Goal: Task Accomplishment & Management: Complete application form

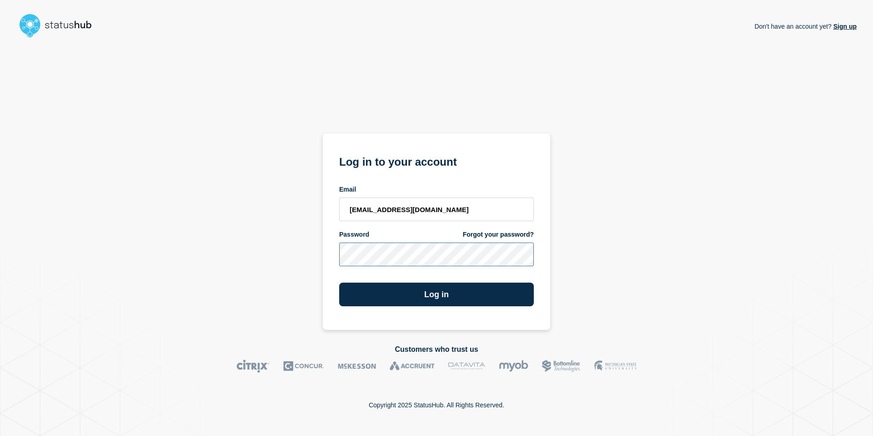
click at [339, 282] on button "Log in" at bounding box center [436, 294] width 195 height 24
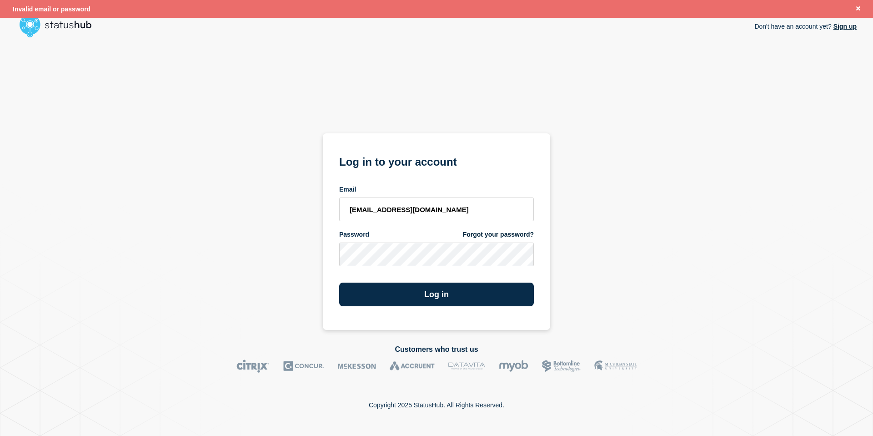
click at [633, 275] on div "Don't have an account yet? Sign up Log in to your account Email [EMAIL_ADDRESS]…" at bounding box center [436, 185] width 840 height 288
click at [426, 206] on input "pbarroso@emarsys.com" at bounding box center [436, 209] width 195 height 24
drag, startPoint x: 449, startPoint y: 203, endPoint x: 278, endPoint y: 199, distance: 171.5
click at [278, 199] on div "Don't have an account yet? Sign up Log in to your account Email pbarroso@emarsy…" at bounding box center [436, 185] width 840 height 288
paste input "edro."
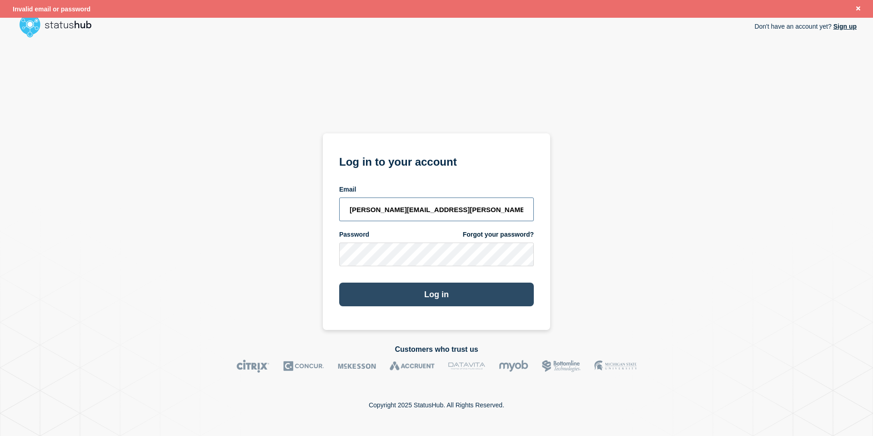
type input "pedro.barroso@emarsys.com"
click at [435, 297] on button "Log in" at bounding box center [436, 294] width 195 height 24
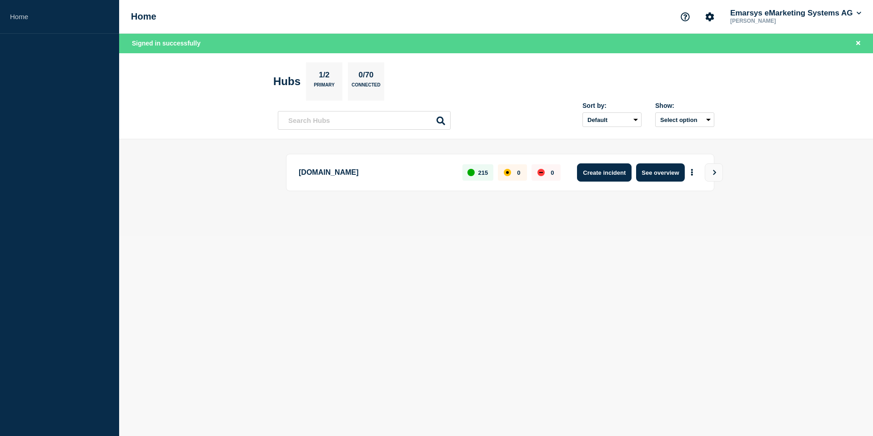
click at [607, 170] on button "Create incident" at bounding box center [604, 172] width 55 height 18
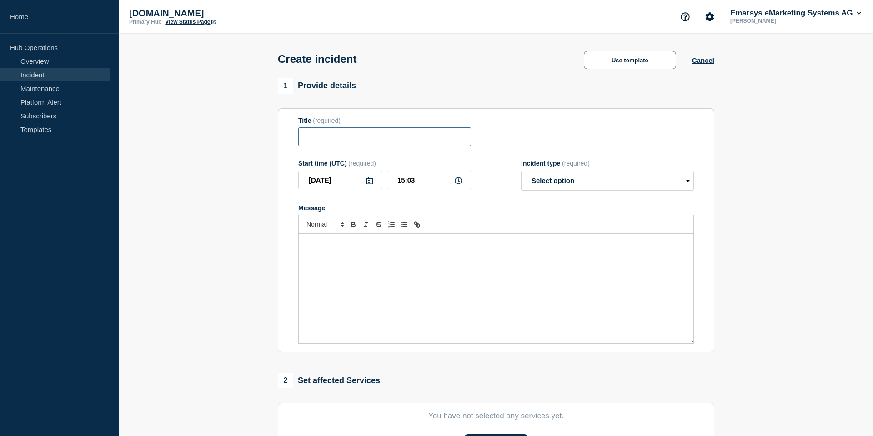
click at [408, 137] on input "Title" at bounding box center [384, 136] width 173 height 19
click at [396, 143] on input "Title" at bounding box center [384, 136] width 173 height 19
click at [629, 64] on button "Use template" at bounding box center [630, 60] width 92 height 18
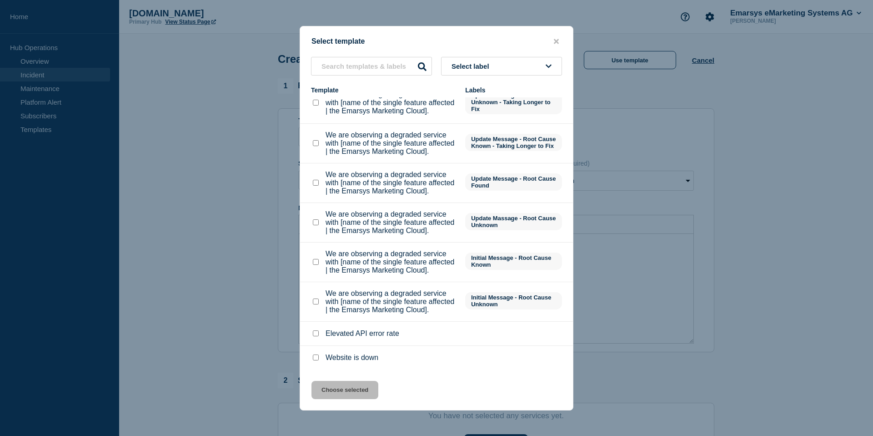
scroll to position [218, 0]
click at [316, 259] on checkbox"] "We are observing a degraded service with [name of the single feature affected |…" at bounding box center [316, 262] width 6 height 6
checkbox checkbox"] "true"
click at [347, 392] on button "Choose selected" at bounding box center [344, 390] width 67 height 18
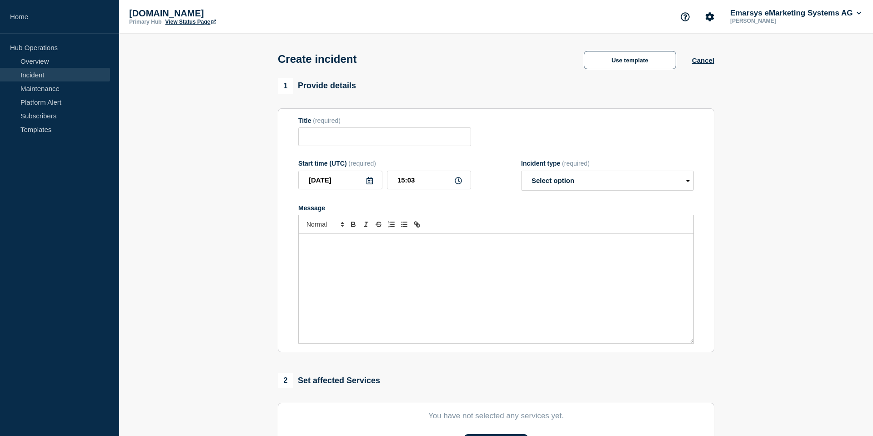
type input "We are observing a degraded service with [name of the single feature affected |…"
select select "identified"
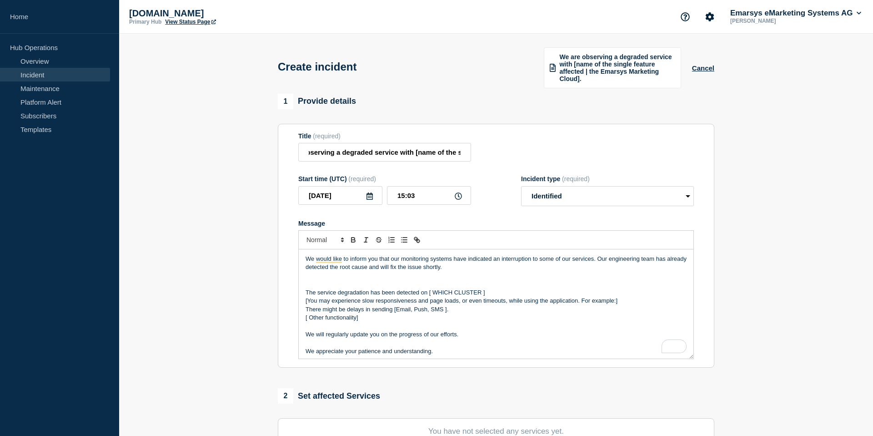
scroll to position [0, 32]
drag, startPoint x: 412, startPoint y: 159, endPoint x: 510, endPoint y: 162, distance: 97.8
click at [510, 162] on div "Title (required) We are observing a degraded service with [name of the single f…" at bounding box center [496, 147] width 396 height 30
click at [411, 158] on input "We are observing a degraded service with [name of the single feature affected |…" at bounding box center [384, 152] width 173 height 19
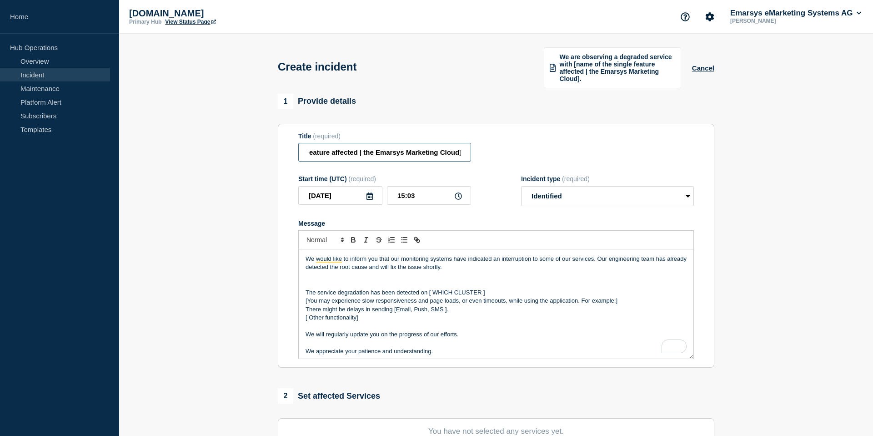
drag, startPoint x: 412, startPoint y: 160, endPoint x: 493, endPoint y: 160, distance: 81.4
click at [493, 160] on div "Title (required) We are observing a degraded service with [name of the single f…" at bounding box center [496, 147] width 396 height 30
type input "We are observing a degraded service with SMS channel"
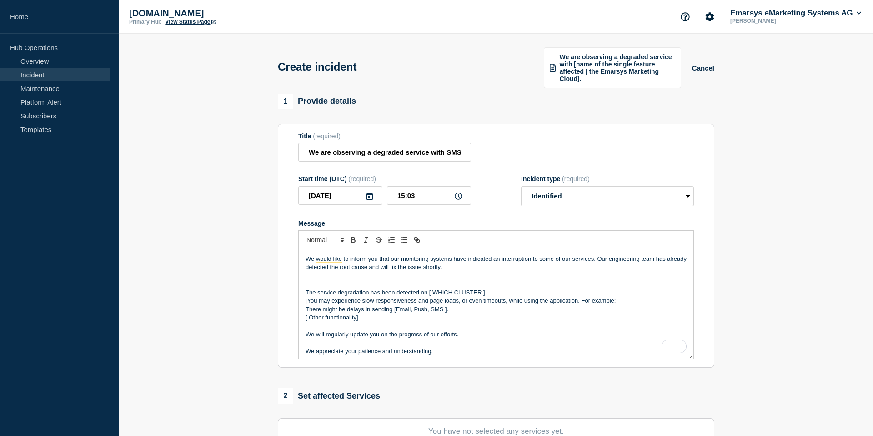
click at [371, 200] on icon at bounding box center [369, 195] width 6 height 7
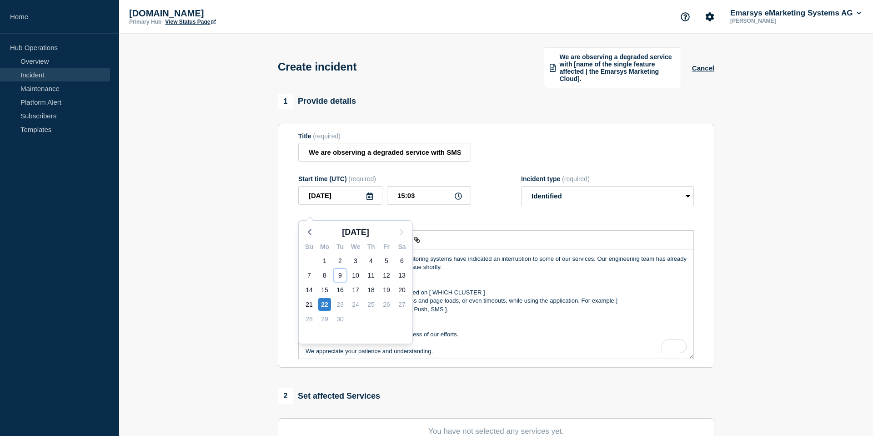
click at [339, 273] on div "9" at bounding box center [340, 275] width 13 height 13
type input "[DATE]"
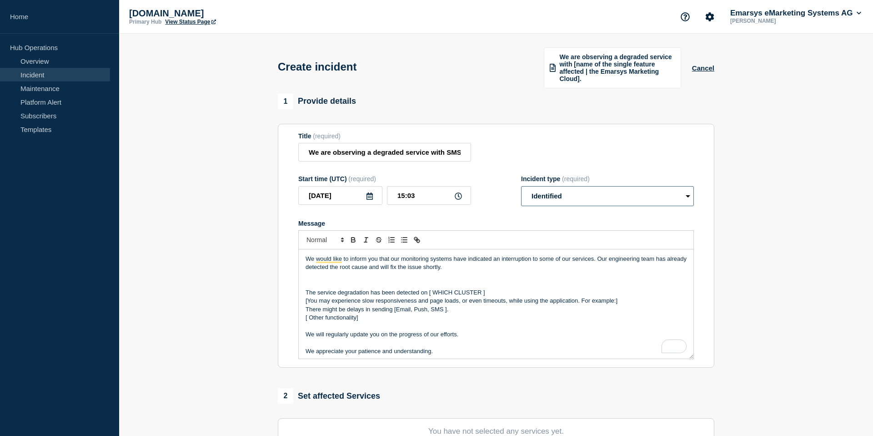
click at [600, 206] on select "Select option Investigating Identified Monitoring" at bounding box center [607, 196] width 173 height 20
click at [439, 280] on p "To enrich screen reader interactions, please activate Accessibility in Grammarl…" at bounding box center [496, 275] width 381 height 8
drag, startPoint x: 457, startPoint y: 302, endPoint x: 425, endPoint y: 289, distance: 34.9
click at [425, 289] on div "We would like to inform you that our monitoring systems have indicated an inter…" at bounding box center [496, 303] width 395 height 109
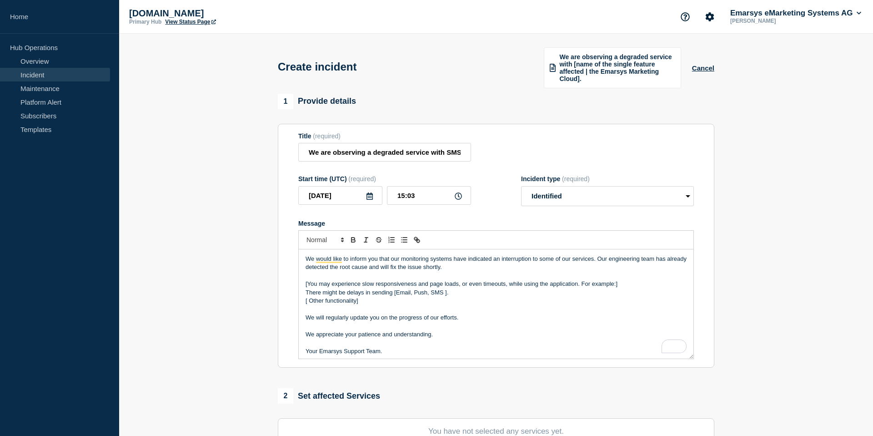
click at [308, 288] on p "[You may experience slow responsiveness and page loads, or even timeouts, while…" at bounding box center [496, 284] width 381 height 8
click at [321, 280] on p "To enrich screen reader interactions, please activate Accessibility in Grammarl…" at bounding box center [496, 275] width 381 height 8
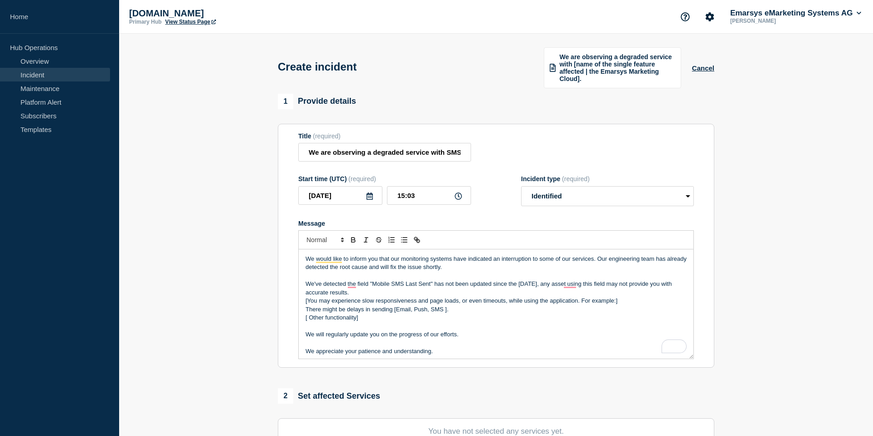
click at [375, 296] on p "We've detected the field "Mobile SMS Last Sent" has not been updated since the …" at bounding box center [496, 288] width 381 height 17
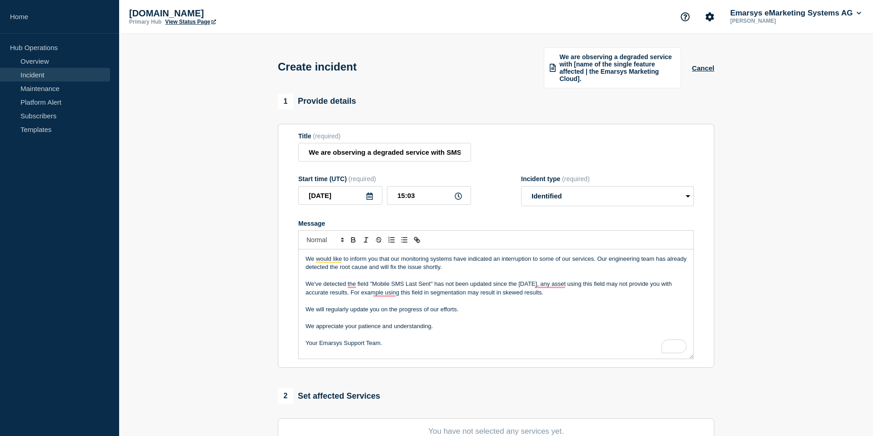
click at [371, 305] on p "To enrich screen reader interactions, please activate Accessibility in Grammarl…" at bounding box center [496, 300] width 381 height 8
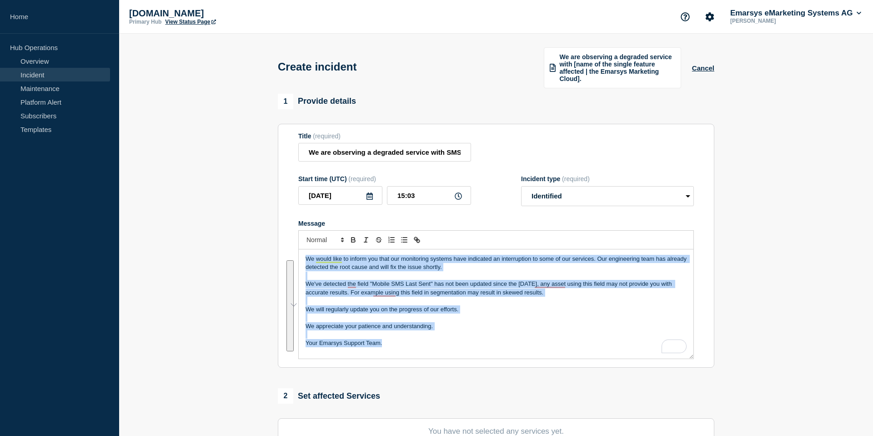
click at [536, 305] on p "To enrich screen reader interactions, please activate Accessibility in Grammarl…" at bounding box center [496, 300] width 381 height 8
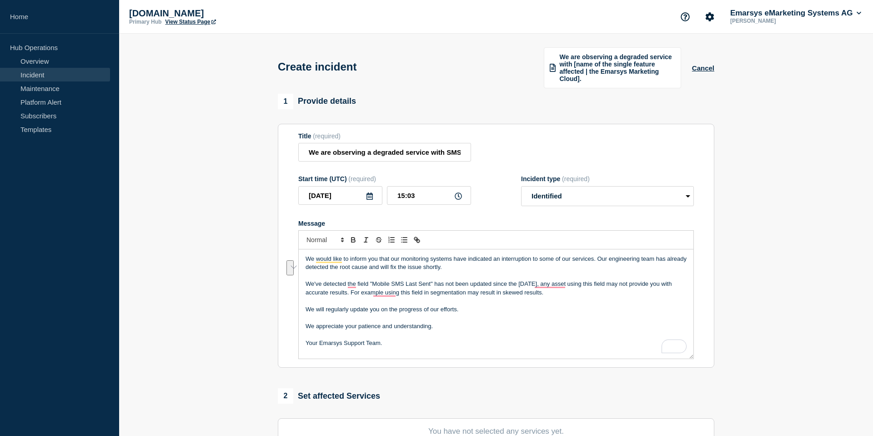
drag, startPoint x: 577, startPoint y: 306, endPoint x: 305, endPoint y: 293, distance: 272.2
click at [305, 293] on div "We would like to inform you that our monitoring systems have indicated an inter…" at bounding box center [496, 303] width 395 height 109
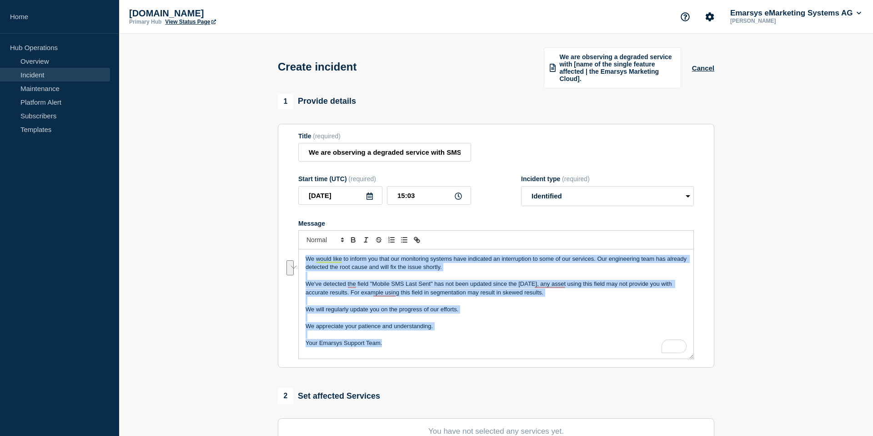
copy div "We would like to inform you that our monitoring systems have indicated an inter…"
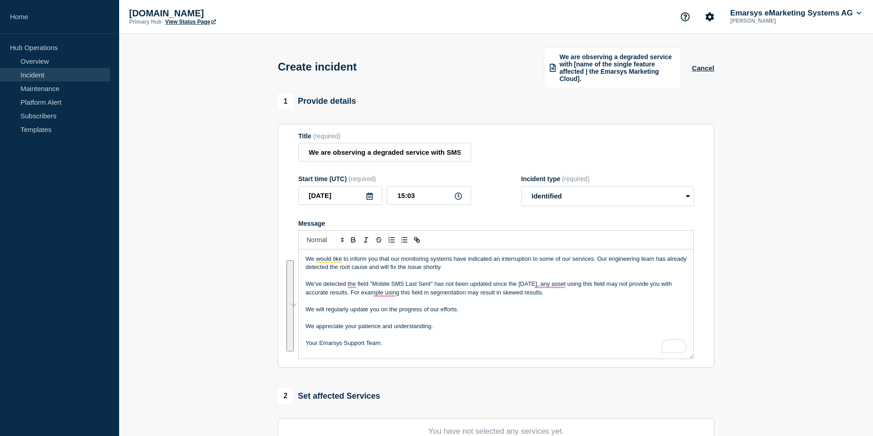
click at [486, 280] on p "To enrich screen reader interactions, please activate Accessibility in Grammarl…" at bounding box center [496, 275] width 381 height 8
drag, startPoint x: 560, startPoint y: 303, endPoint x: 311, endPoint y: 289, distance: 249.1
click at [311, 289] on div "We would like to inform you that our monitoring systems have indicated an inter…" at bounding box center [496, 303] width 395 height 109
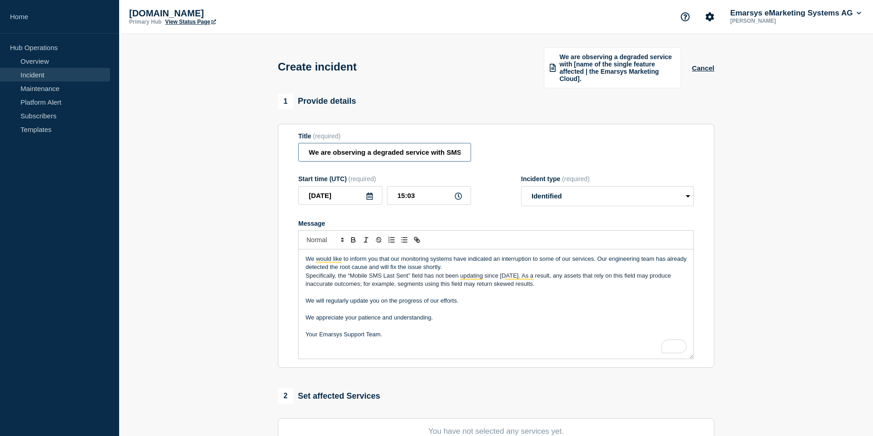
click at [434, 159] on input "We are observing a degraded service with SMS channel" at bounding box center [384, 152] width 173 height 19
drag, startPoint x: 428, startPoint y: 159, endPoint x: 505, endPoint y: 158, distance: 76.4
click at [504, 158] on div "Title (required) We are observing a degraded service with SMS channel" at bounding box center [496, 147] width 396 height 30
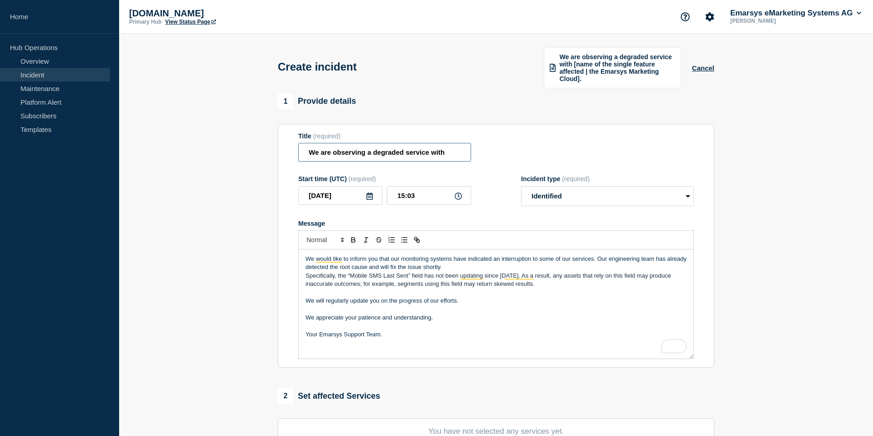
paste input "Impact to “Mobile SMS Last Sent” Field"
type input "We are observing a degraded service with “Mobile SMS Last Sent” Field"
click at [523, 287] on span "Specifically, the “Mobile SMS Last Sent” field has not been updating since [DAT…" at bounding box center [489, 279] width 367 height 15
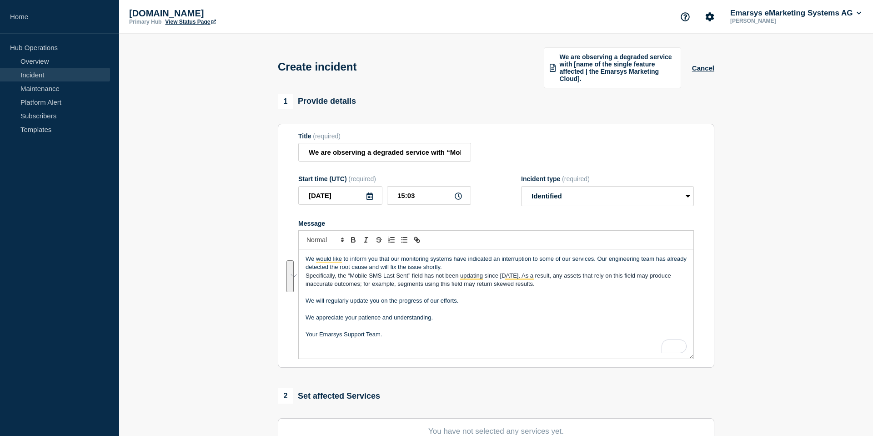
drag, startPoint x: 567, startPoint y: 296, endPoint x: 284, endPoint y: 266, distance: 284.9
click at [284, 266] on section "Title (required) We are observing a degraded service with “Mobile SMS Last Sent…" at bounding box center [496, 246] width 436 height 244
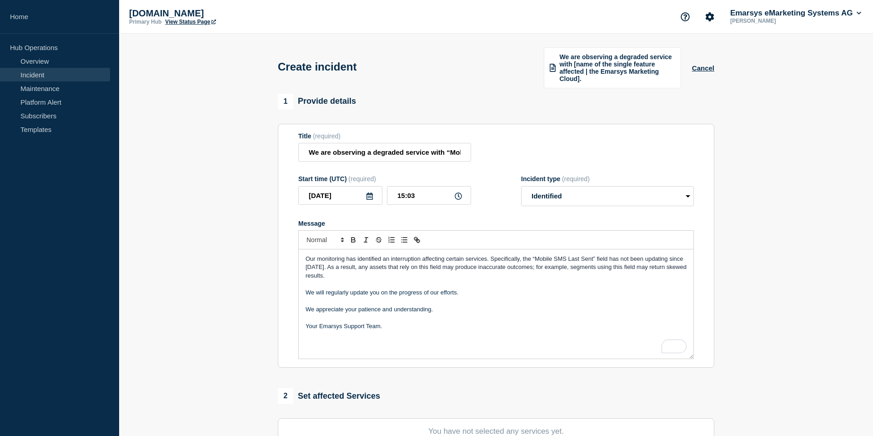
click at [453, 270] on span "Our monitoring has identified an interruption affecting certain services. Speci…" at bounding box center [497, 267] width 383 height 24
click at [449, 305] on p "To enrich screen reader interactions, please activate Accessibility in Grammarl…" at bounding box center [496, 300] width 381 height 8
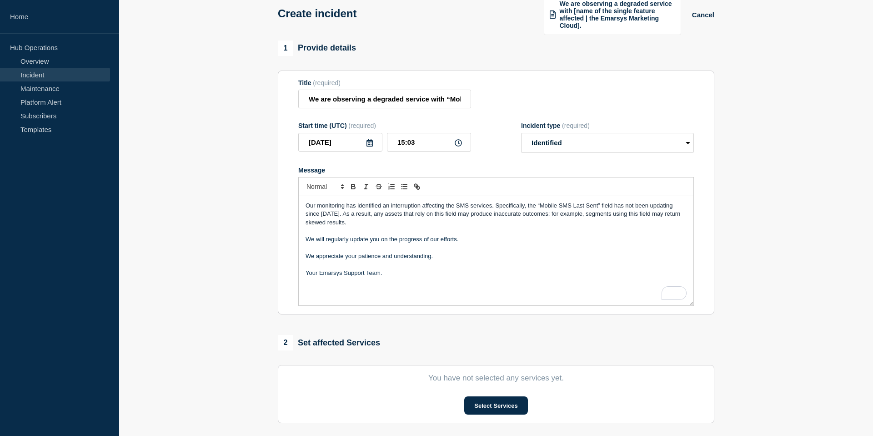
scroll to position [95, 0]
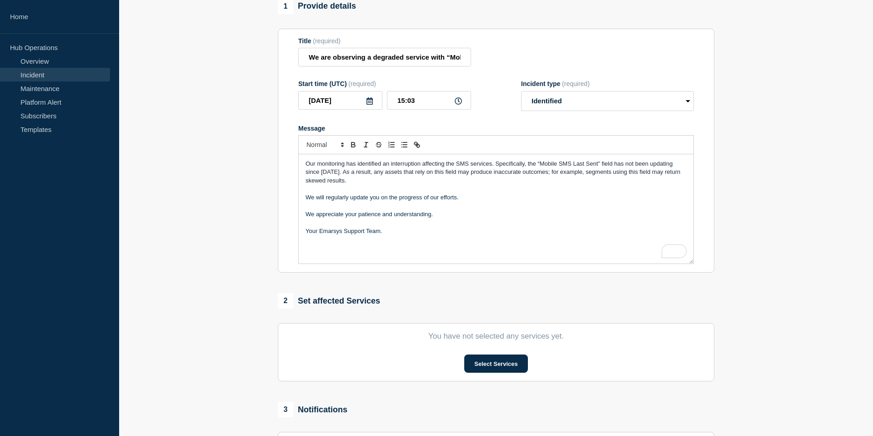
click at [381, 254] on div "Our monitoring has identified an interruption affecting the SMS services. Speci…" at bounding box center [496, 208] width 395 height 109
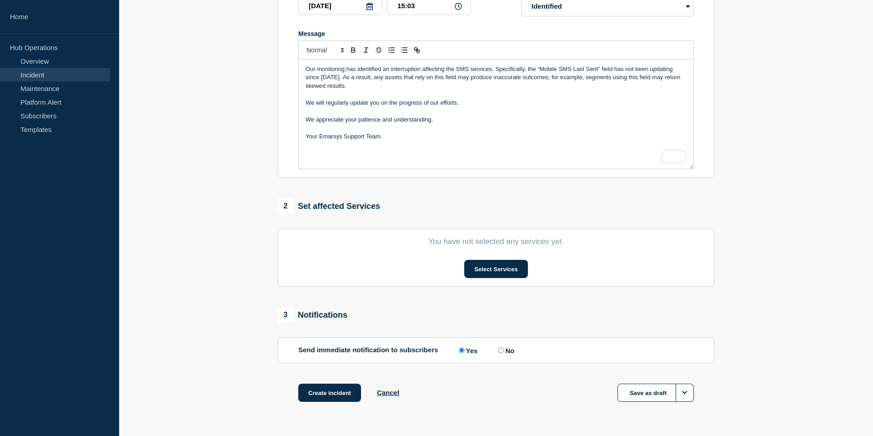
scroll to position [228, 0]
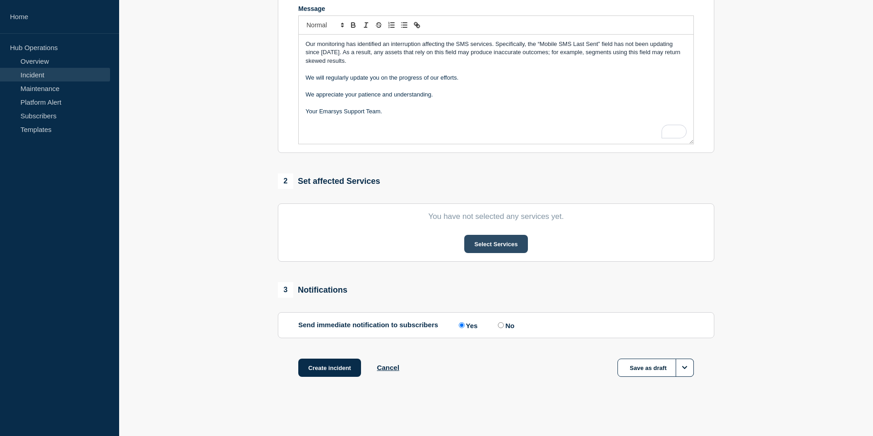
click at [497, 245] on button "Select Services" at bounding box center [495, 244] width 63 height 18
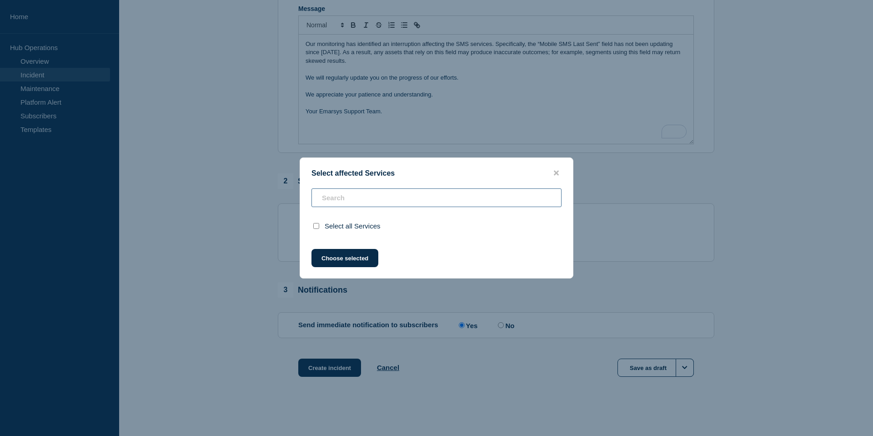
click at [355, 197] on input "text" at bounding box center [436, 197] width 250 height 19
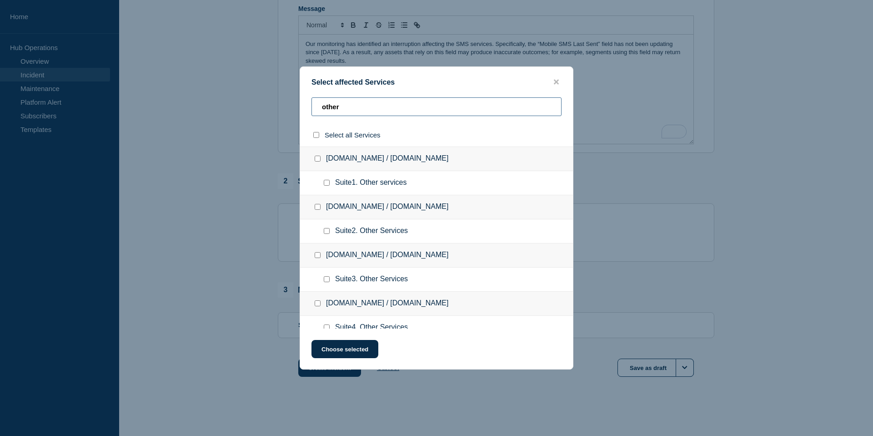
type input "other"
click at [329, 186] on input "Suite1. Other services checkbox" at bounding box center [327, 183] width 6 height 6
checkbox input "true"
click at [314, 136] on input "select all checkbox" at bounding box center [316, 135] width 6 height 6
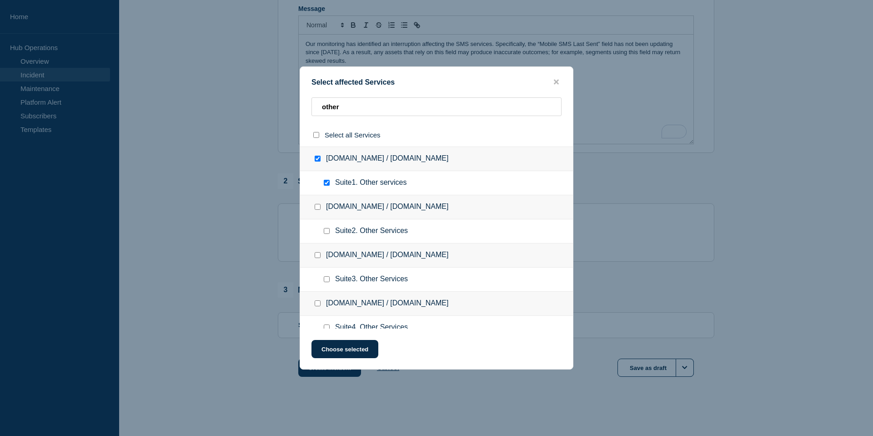
checkbox input "true"
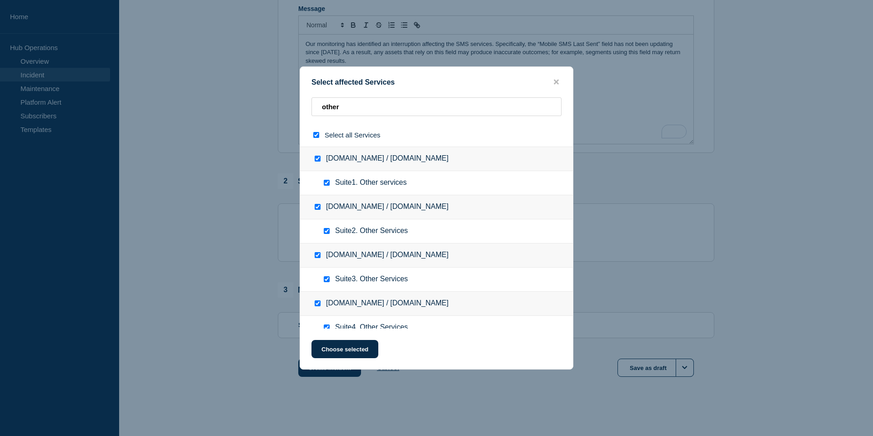
checkbox input "true"
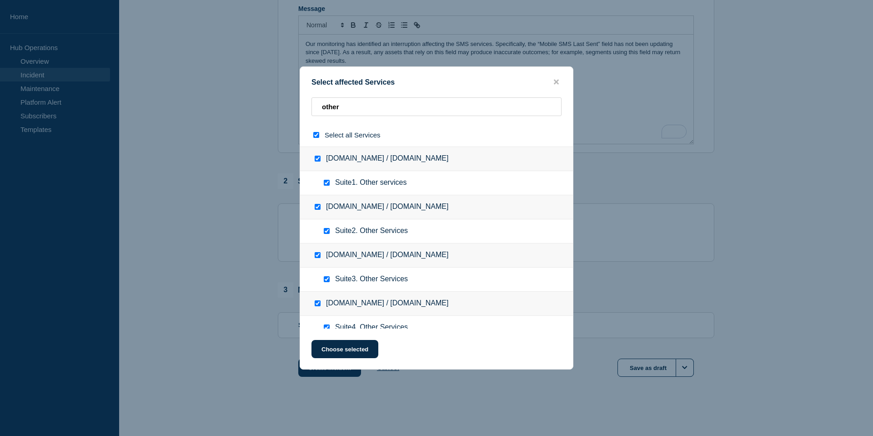
checkbox input "true"
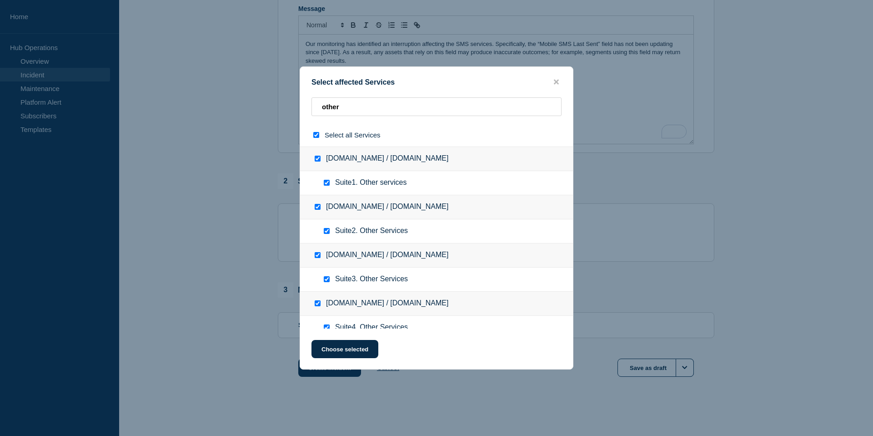
checkbox input "true"
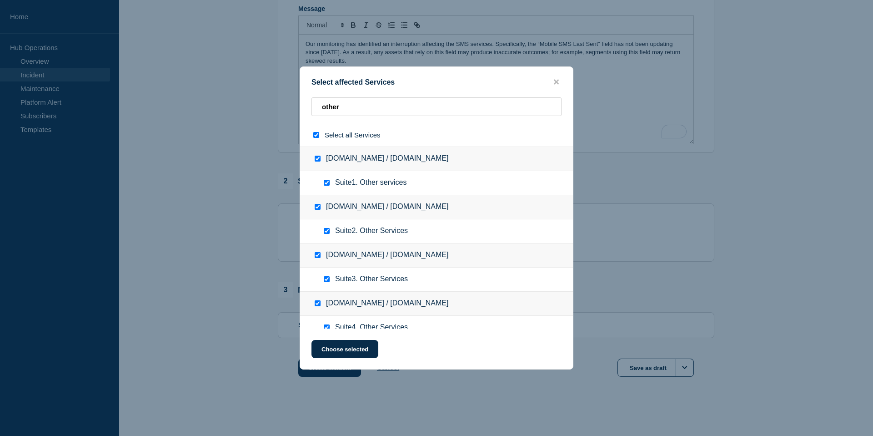
checkbox input "true"
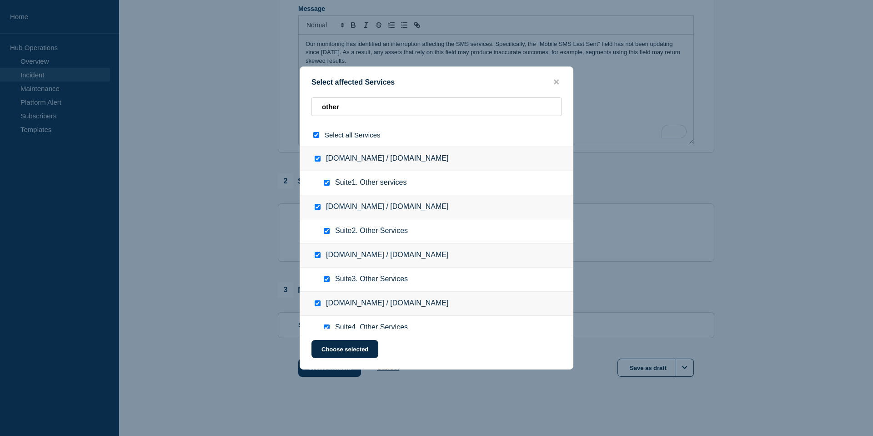
checkbox input "true"
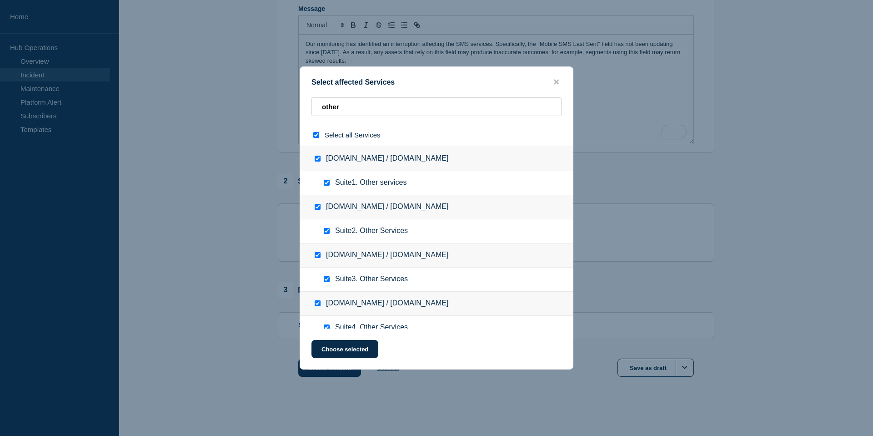
checkbox input "true"
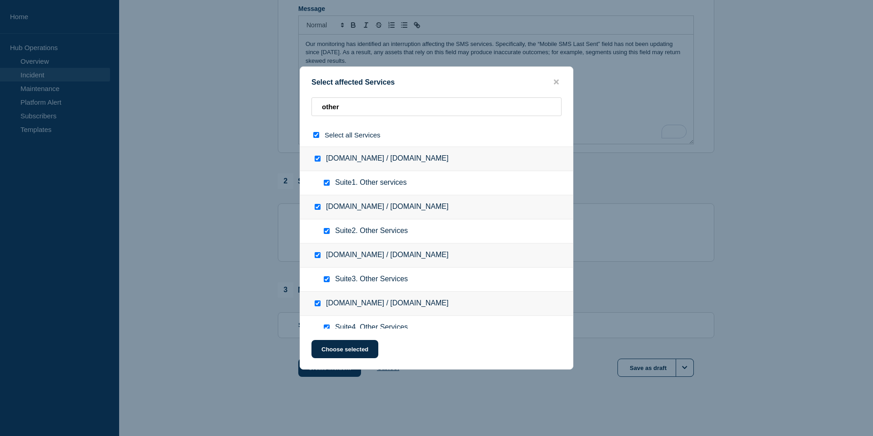
checkbox input "true"
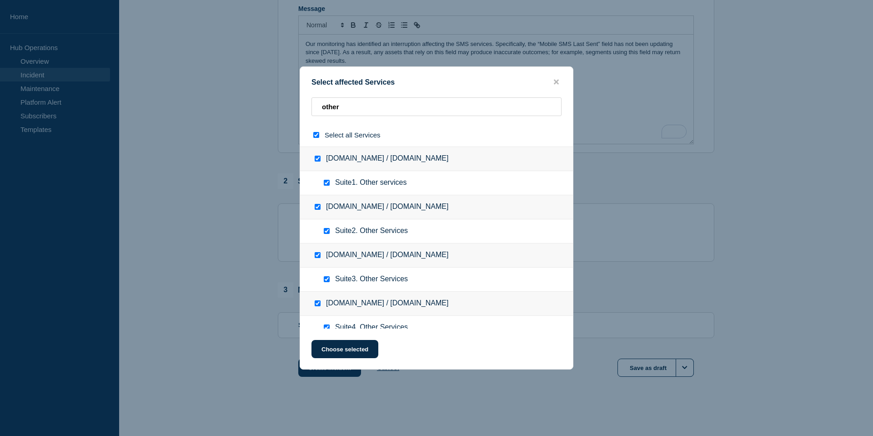
checkbox input "true"
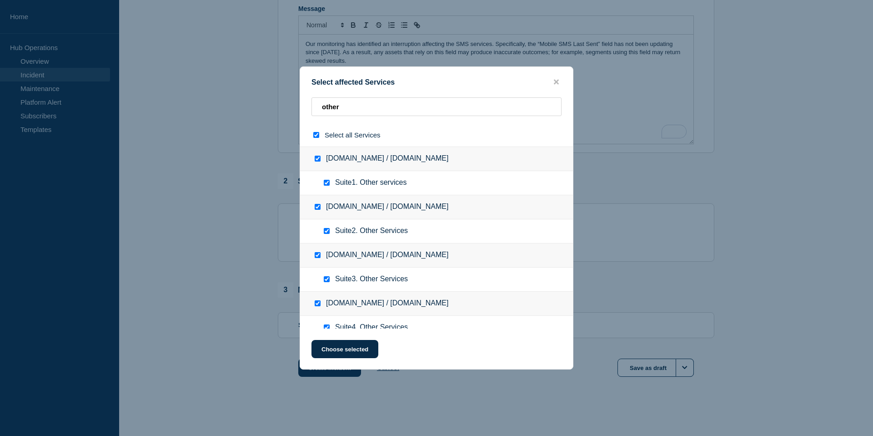
checkbox input "true"
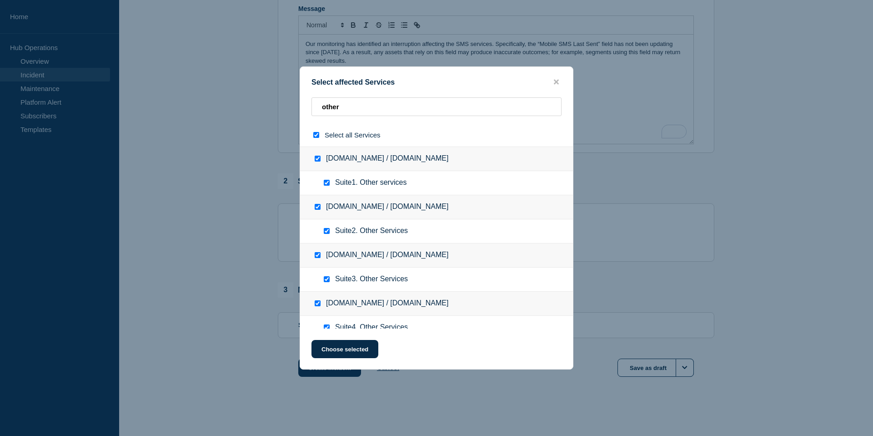
checkbox input "true"
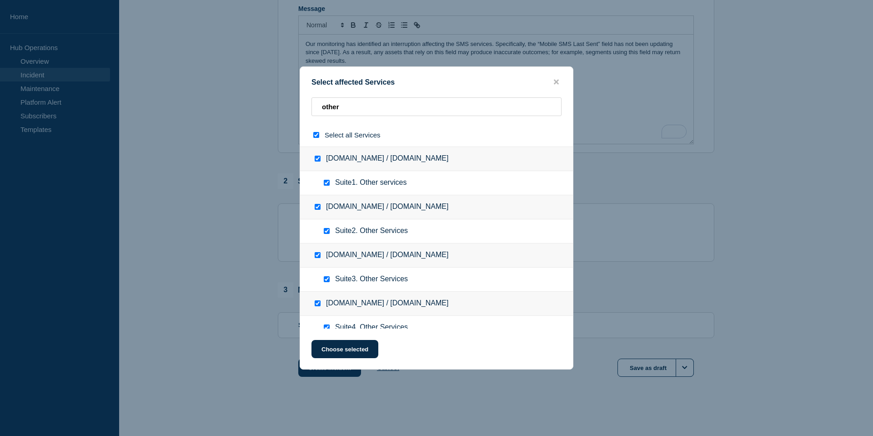
checkbox input "true"
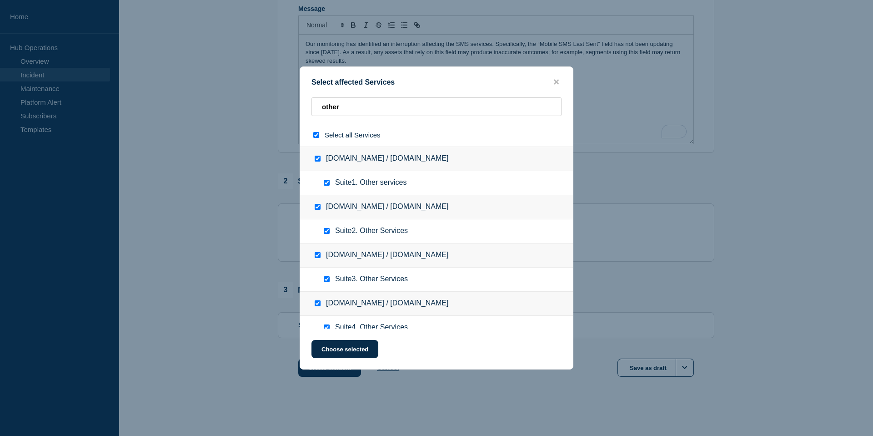
checkbox input "true"
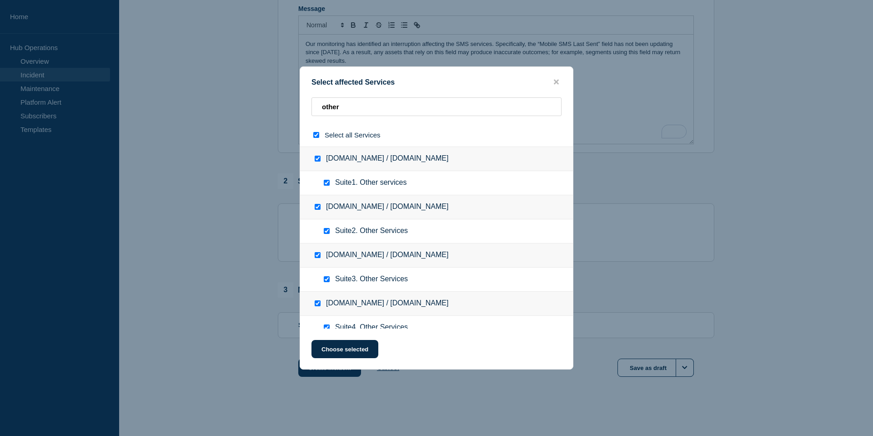
checkbox input "true"
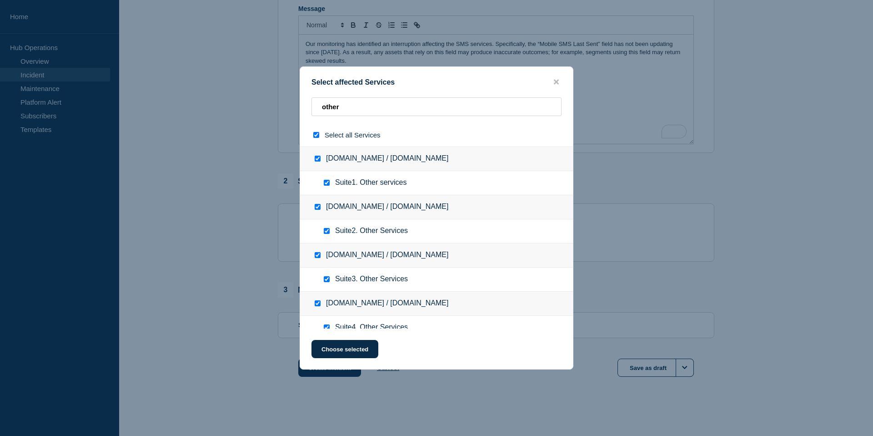
checkbox input "true"
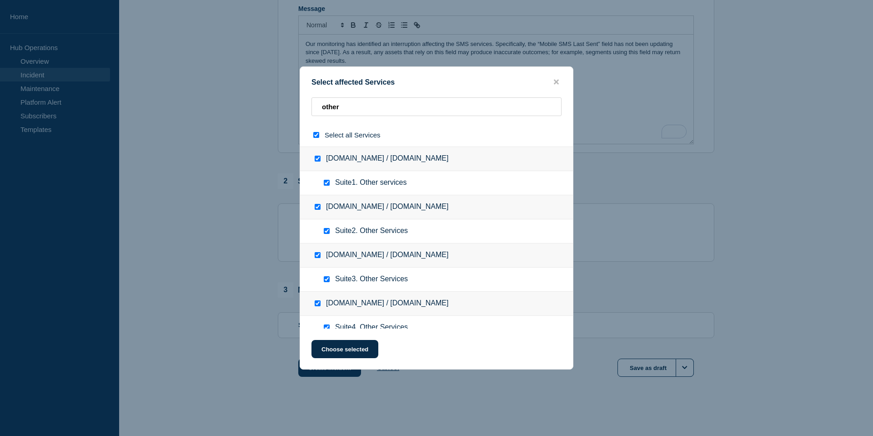
checkbox input "true"
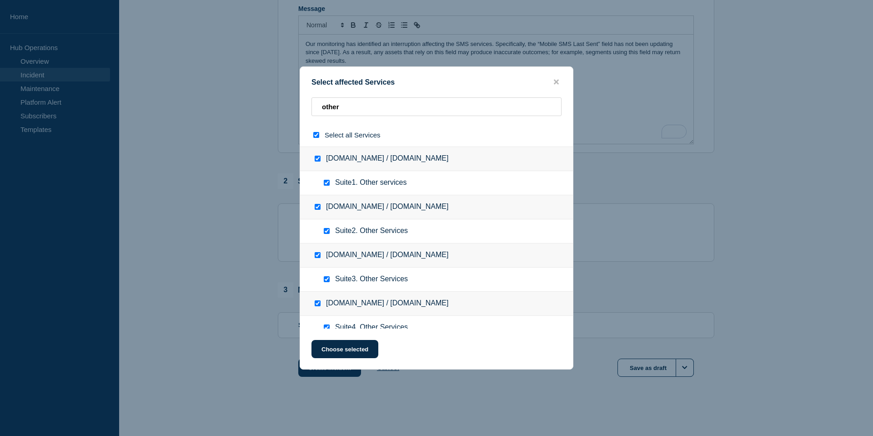
checkbox input "true"
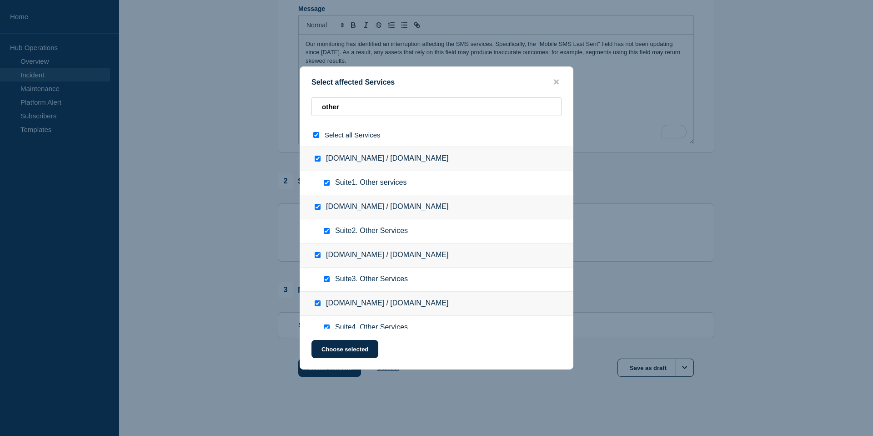
checkbox input "true"
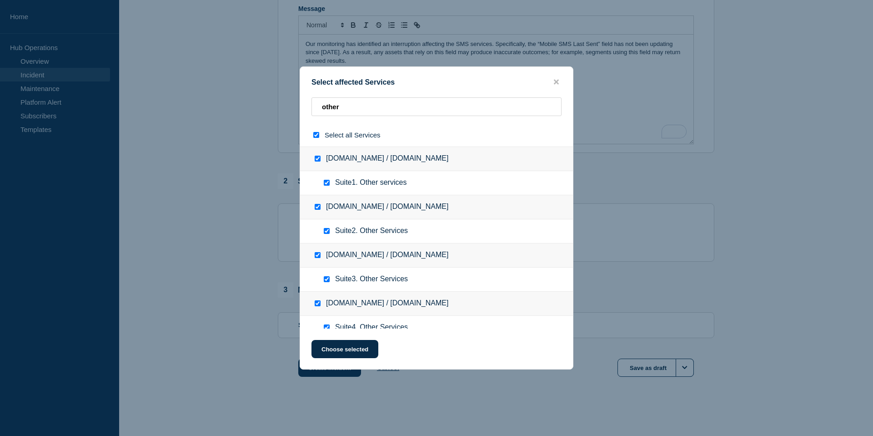
checkbox input "true"
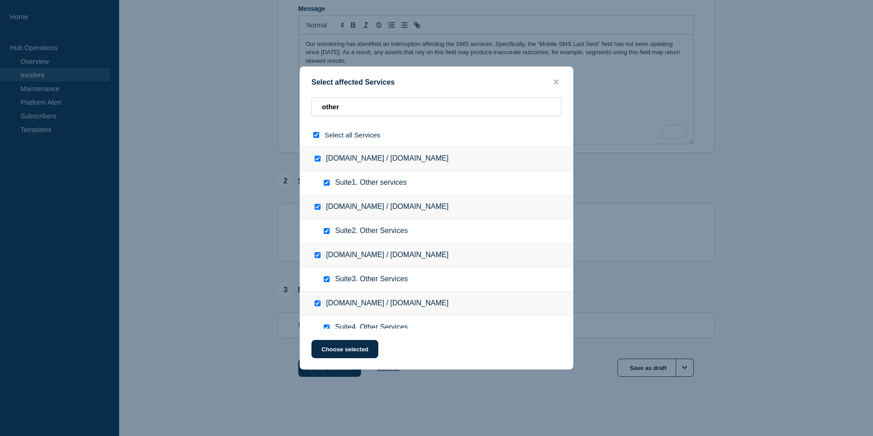
checkbox input "true"
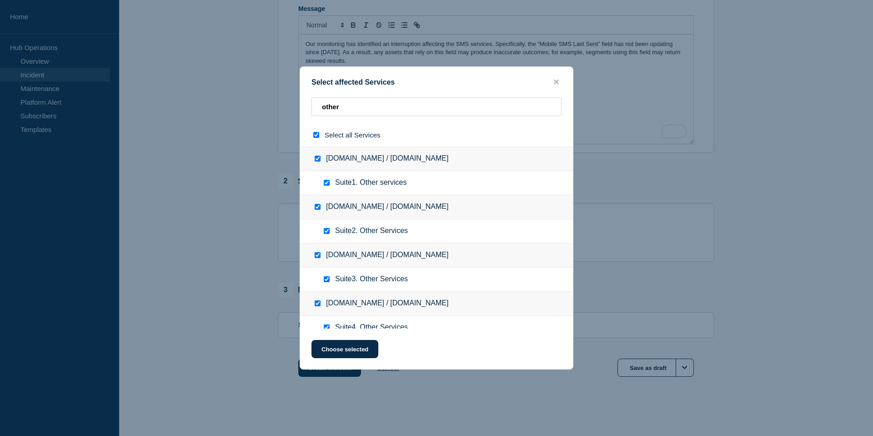
checkbox input "true"
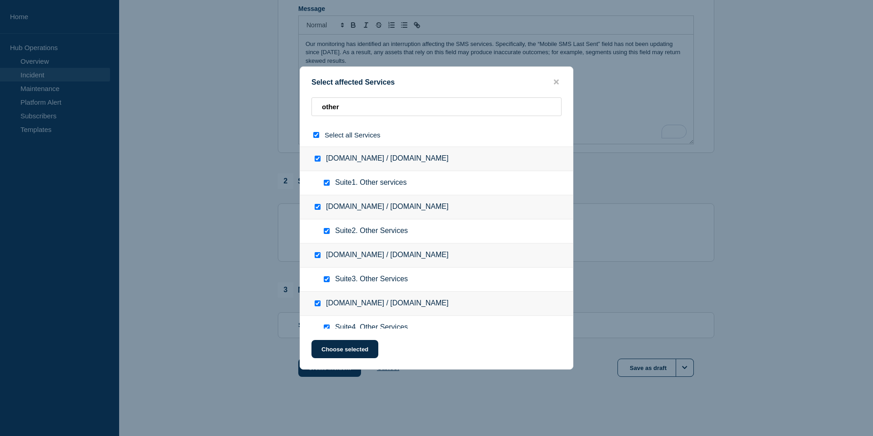
checkbox input "true"
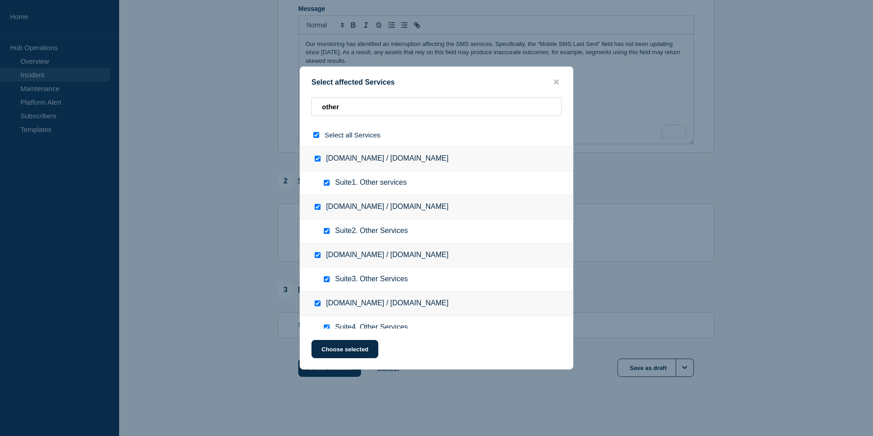
checkbox input "true"
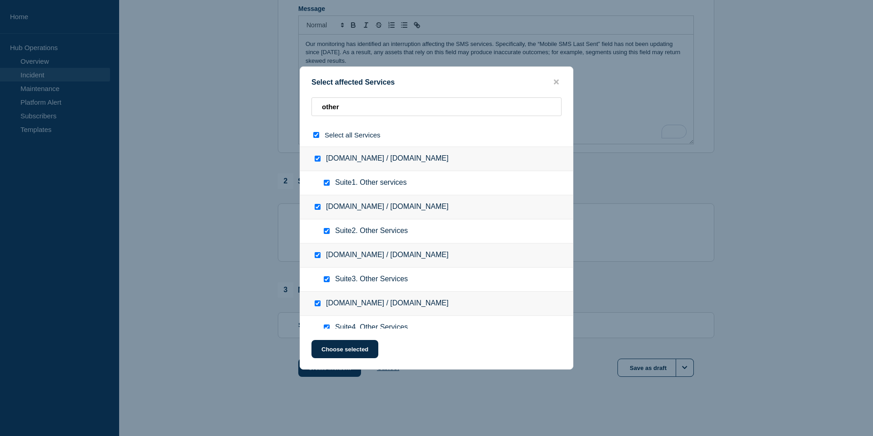
checkbox input "true"
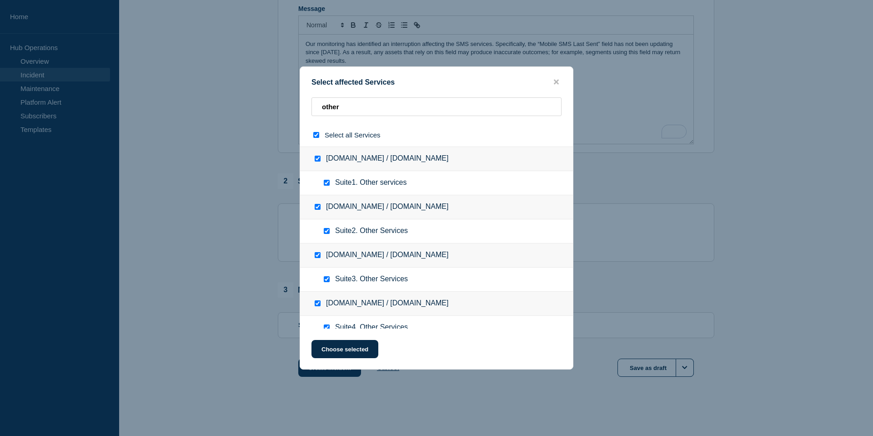
checkbox input "true"
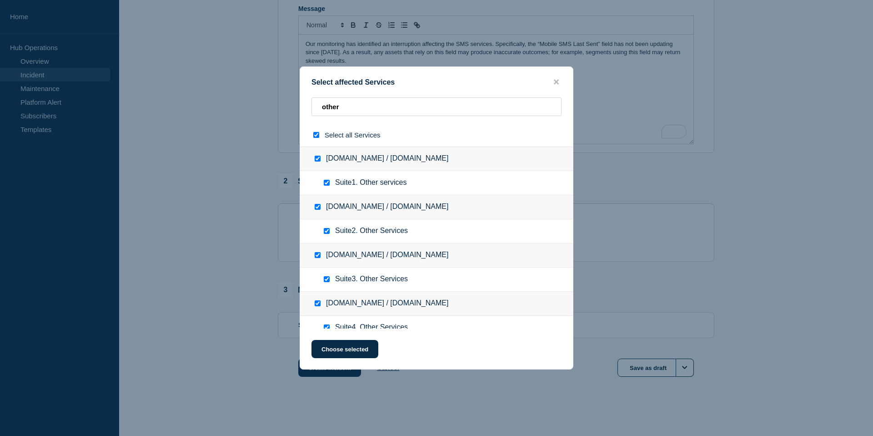
checkbox input "true"
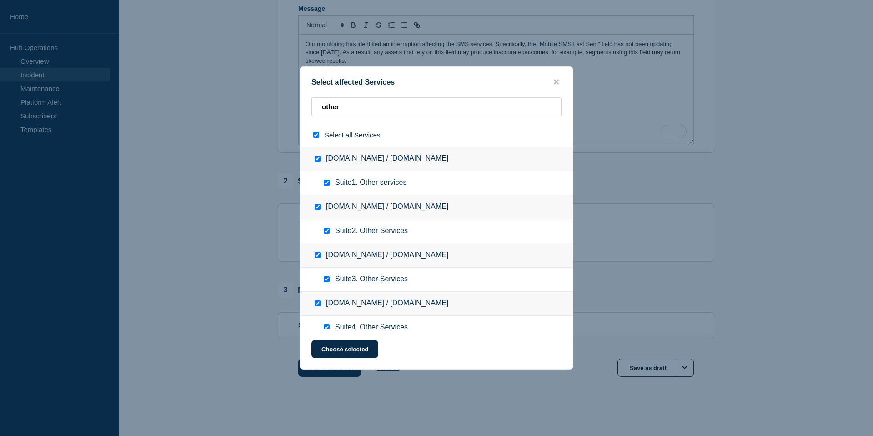
checkbox input "true"
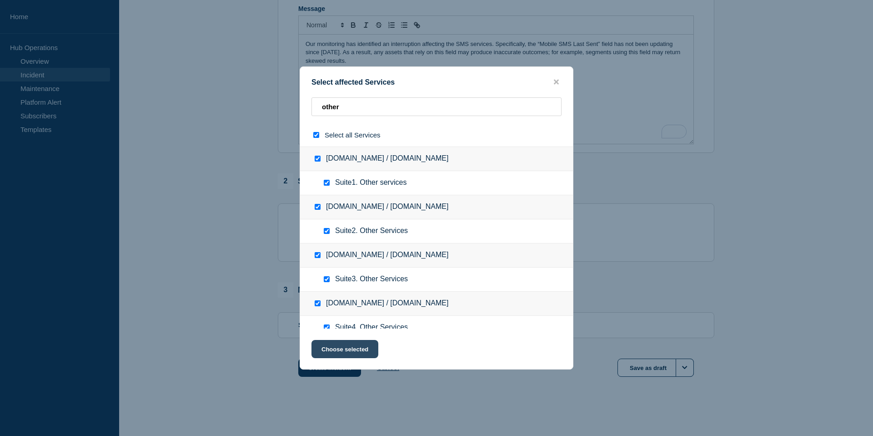
click at [351, 351] on button "Choose selected" at bounding box center [344, 349] width 67 height 18
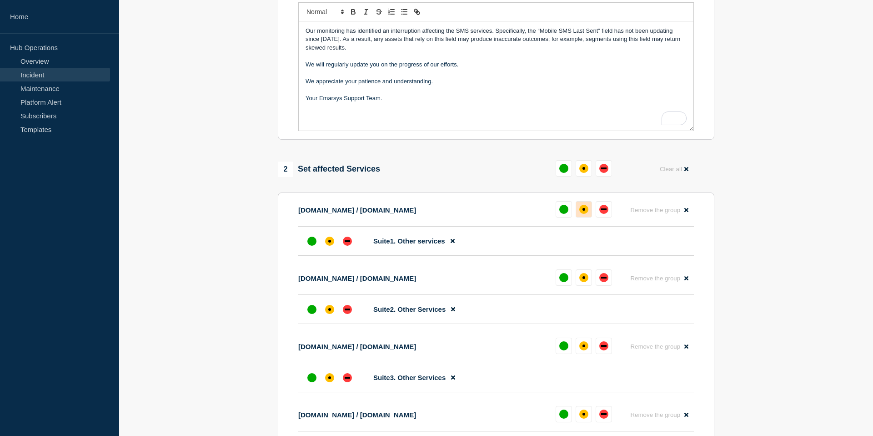
click at [585, 214] on div "affected" at bounding box center [583, 209] width 9 height 9
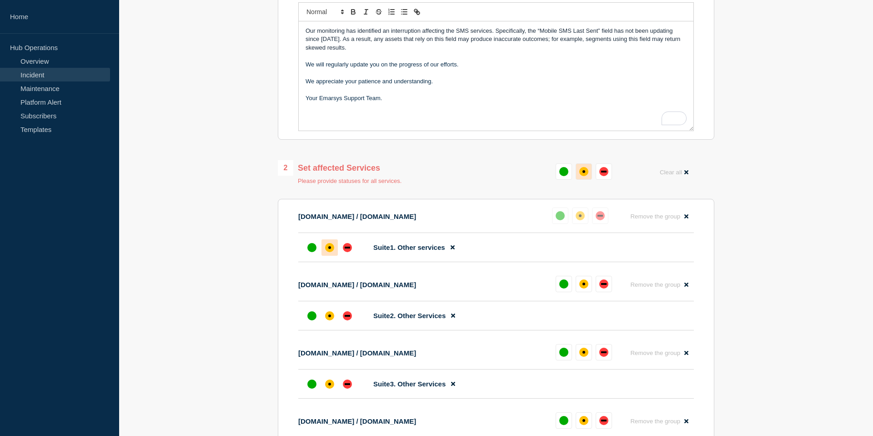
click at [584, 176] on div "affected" at bounding box center [583, 171] width 9 height 9
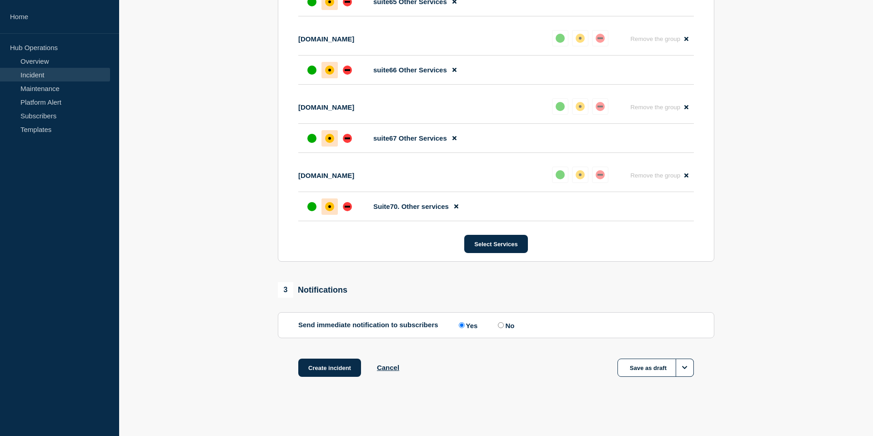
scroll to position [5030, 0]
click at [330, 370] on button "Create incident" at bounding box center [329, 367] width 63 height 18
